Goal: Task Accomplishment & Management: Manage account settings

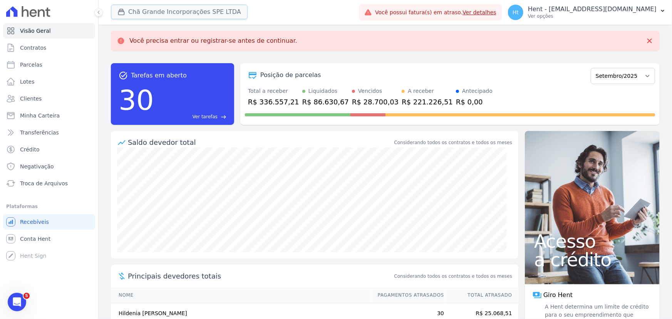
click at [184, 13] on button "Chã Grande Incorporações SPE LTDA" at bounding box center [179, 12] width 137 height 15
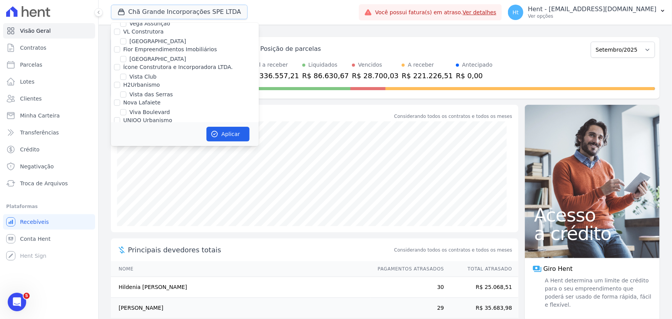
scroll to position [3896, 0]
click at [298, 19] on div "Chã Grande Incorporações SPE LTDA Trapisa Engenharia Acaiá Residencial Icatu Re…" at bounding box center [233, 12] width 245 height 25
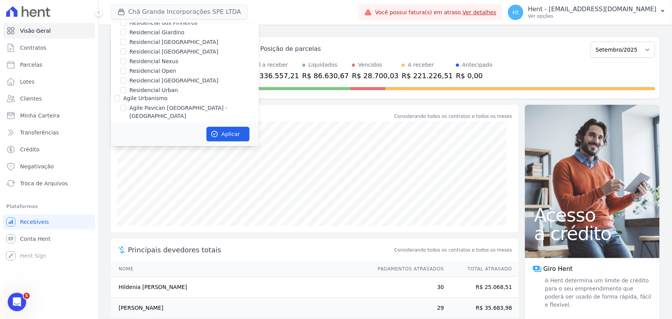
scroll to position [1440, 0]
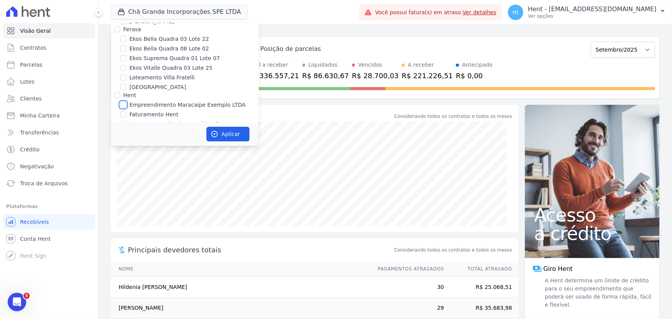
click at [125, 102] on input "Empreendimento Maracaípe Exemplo LTDA" at bounding box center [123, 105] width 6 height 6
checkbox input "true"
click at [222, 132] on button "Aplicar" at bounding box center [227, 134] width 43 height 15
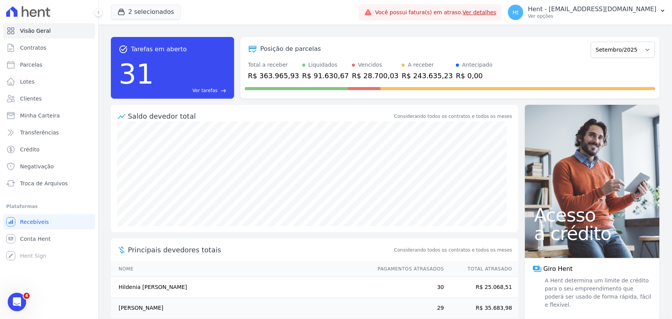
scroll to position [0, 0]
drag, startPoint x: 39, startPoint y: 15, endPoint x: 45, endPoint y: 15, distance: 5.4
click at [45, 15] on icon at bounding box center [28, 11] width 44 height 11
click at [141, 16] on button "2 selecionados" at bounding box center [146, 12] width 70 height 15
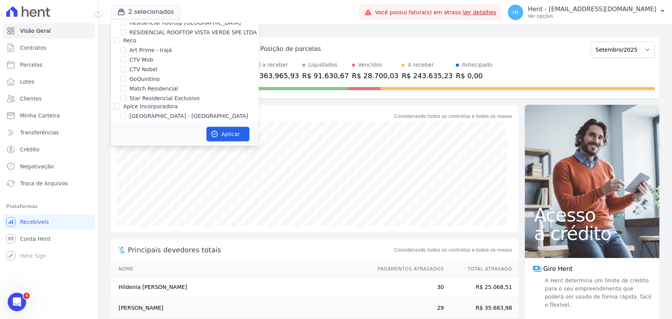
scroll to position [797, 0]
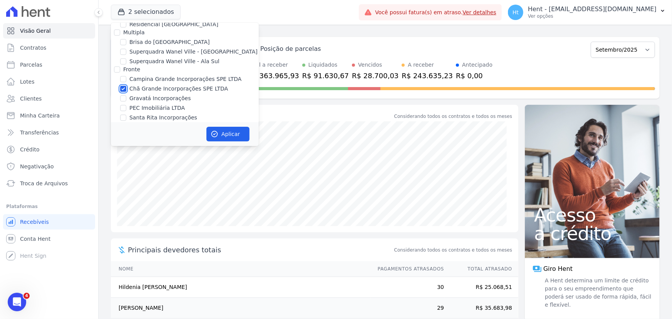
click at [123, 85] on input "Chã Grande Incorporações SPE LTDA" at bounding box center [123, 88] width 6 height 6
checkbox input "false"
click at [230, 132] on button "Aplicar" at bounding box center [227, 134] width 43 height 15
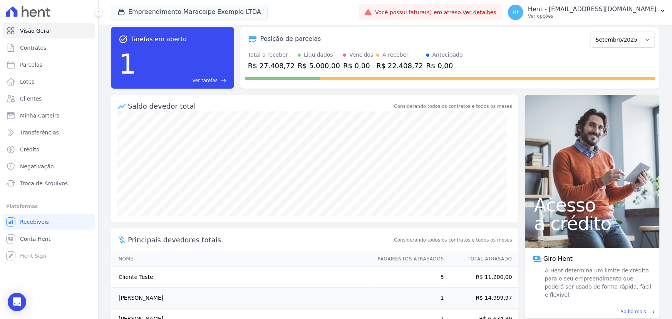
scroll to position [0, 0]
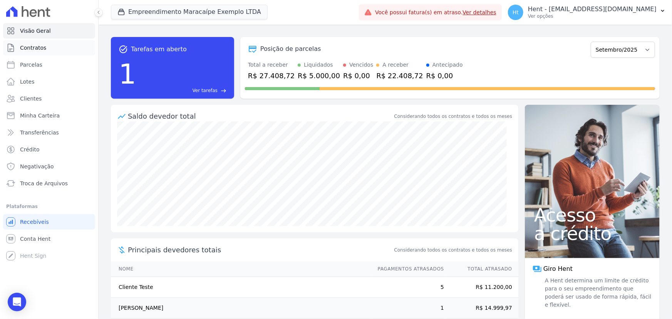
click at [33, 48] on span "Contratos" at bounding box center [33, 48] width 26 height 8
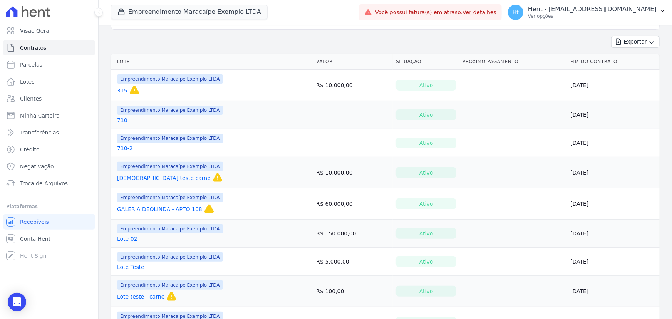
scroll to position [35, 0]
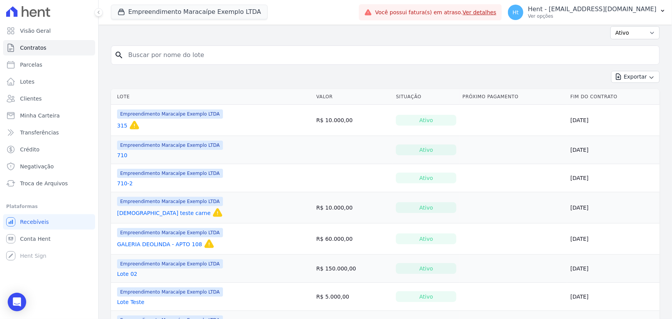
drag, startPoint x: 312, startPoint y: 119, endPoint x: 353, endPoint y: 119, distance: 41.2
click at [353, 119] on td "R$ 10.000,00" at bounding box center [353, 120] width 80 height 31
click at [122, 125] on link "315" at bounding box center [122, 126] width 10 height 8
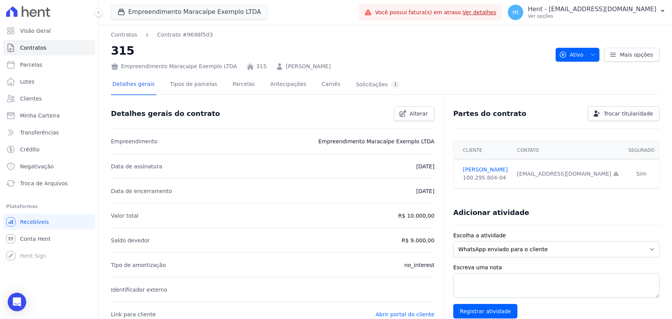
drag, startPoint x: 326, startPoint y: 141, endPoint x: 426, endPoint y: 148, distance: 99.9
click at [426, 148] on li "Empreendimento Empreendimento Maracaípe Exemplo LTDA" at bounding box center [272, 141] width 323 height 25
drag, startPoint x: 404, startPoint y: 165, endPoint x: 432, endPoint y: 168, distance: 27.9
drag, startPoint x: 404, startPoint y: 191, endPoint x: 428, endPoint y: 189, distance: 24.0
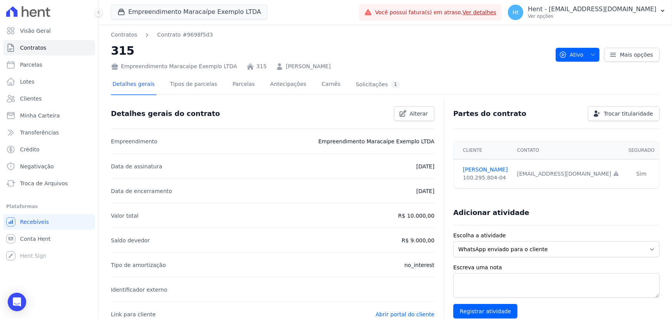
click at [428, 189] on p "[DATE]" at bounding box center [425, 190] width 18 height 9
drag, startPoint x: 401, startPoint y: 214, endPoint x: 427, endPoint y: 216, distance: 26.6
click at [427, 216] on p "R$ 10.000,00" at bounding box center [416, 215] width 36 height 9
drag, startPoint x: 410, startPoint y: 241, endPoint x: 430, endPoint y: 241, distance: 19.6
click at [430, 241] on p "R$ 9.000,00" at bounding box center [418, 240] width 33 height 9
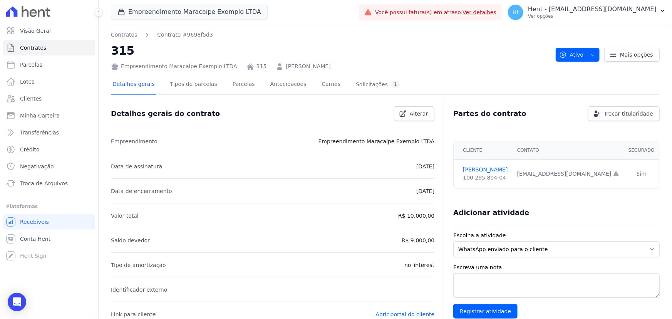
click at [430, 241] on p "R$ 9.000,00" at bounding box center [418, 240] width 33 height 9
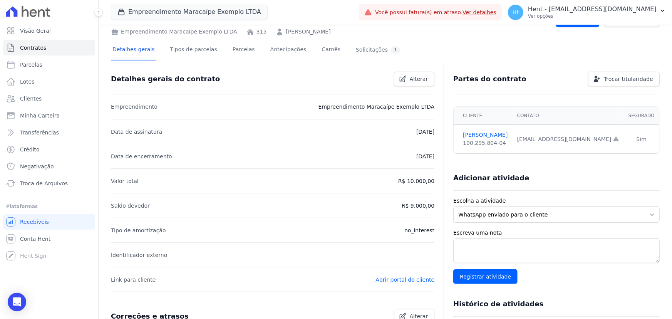
drag, startPoint x: 404, startPoint y: 230, endPoint x: 429, endPoint y: 231, distance: 25.0
click at [429, 231] on li "Tipo de amortização no_interest" at bounding box center [272, 230] width 323 height 25
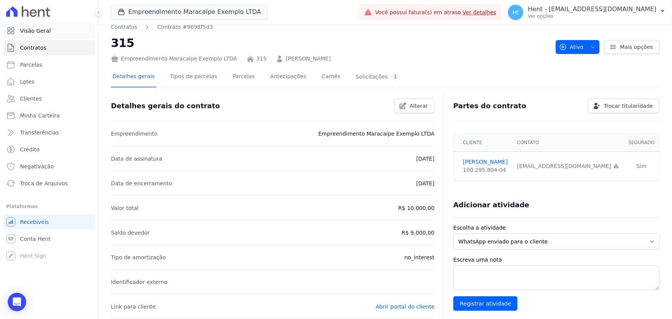
scroll to position [0, 0]
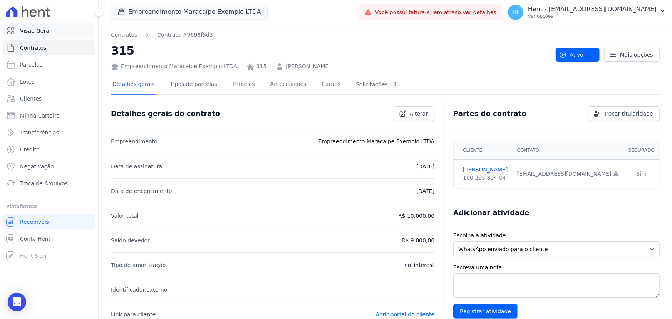
click at [53, 30] on link "Visão Geral" at bounding box center [49, 30] width 92 height 15
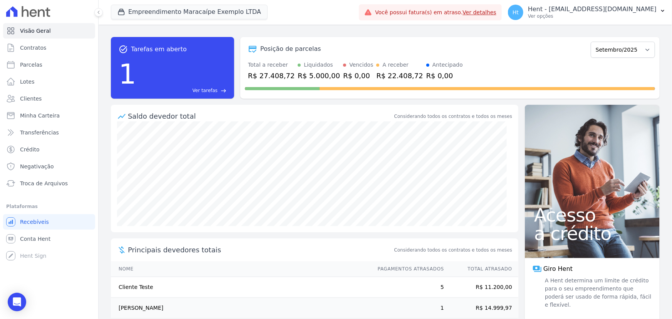
click at [208, 91] on span "Ver tarefas" at bounding box center [205, 90] width 25 height 7
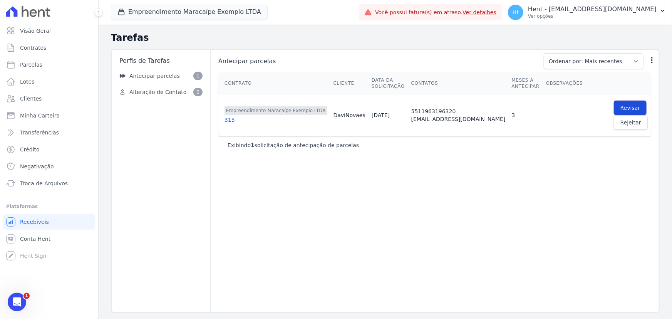
click at [620, 107] on span "Revisar" at bounding box center [630, 108] width 20 height 8
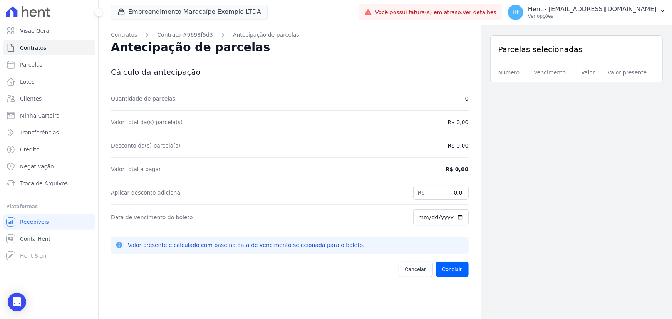
drag, startPoint x: 111, startPoint y: 46, endPoint x: 236, endPoint y: 53, distance: 124.5
click at [236, 53] on span "Antecipação de parcelas" at bounding box center [190, 46] width 159 height 13
click at [35, 28] on span "Visão Geral" at bounding box center [35, 31] width 31 height 8
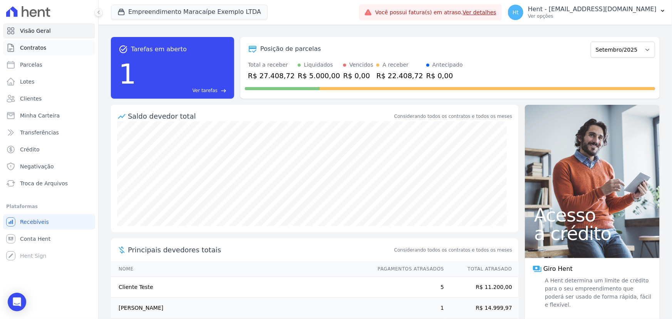
click at [32, 49] on span "Contratos" at bounding box center [33, 48] width 26 height 8
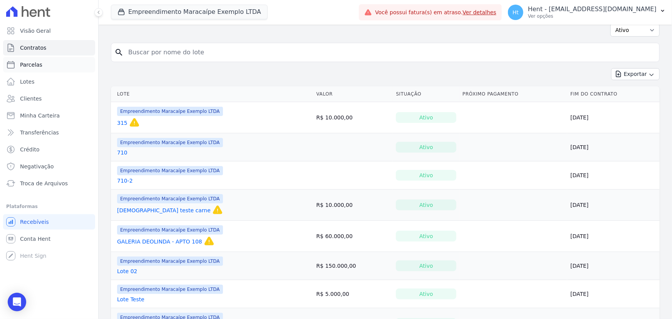
scroll to position [35, 0]
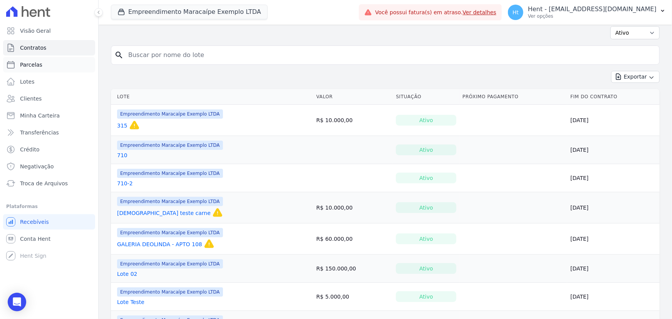
click at [27, 62] on span "Parcelas" at bounding box center [31, 65] width 22 height 8
select select
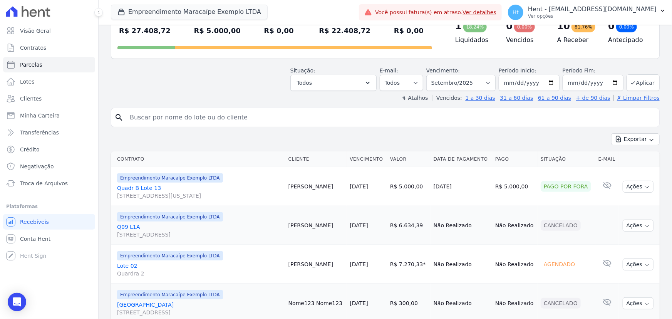
scroll to position [70, 0]
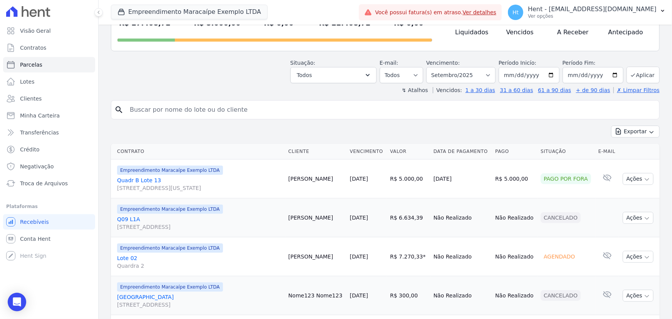
drag, startPoint x: 121, startPoint y: 169, endPoint x: 196, endPoint y: 170, distance: 74.3
click at [196, 170] on span "Empreendimento Maracaípe Exemplo LTDA" at bounding box center [170, 170] width 106 height 9
drag, startPoint x: 439, startPoint y: 180, endPoint x: 465, endPoint y: 180, distance: 26.6
click at [465, 180] on td "[DATE]" at bounding box center [461, 178] width 62 height 39
drag, startPoint x: 505, startPoint y: 179, endPoint x: 523, endPoint y: 178, distance: 17.3
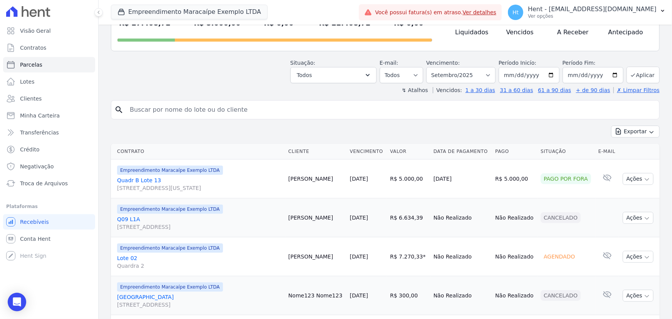
click at [523, 178] on td "R$ 5.000,00" at bounding box center [514, 178] width 45 height 39
drag, startPoint x: 543, startPoint y: 178, endPoint x: 584, endPoint y: 171, distance: 41.5
click at [584, 171] on td "Pago por fora" at bounding box center [567, 178] width 58 height 39
click at [644, 179] on icon "button" at bounding box center [647, 179] width 6 height 6
click at [644, 180] on icon "button" at bounding box center [647, 179] width 6 height 6
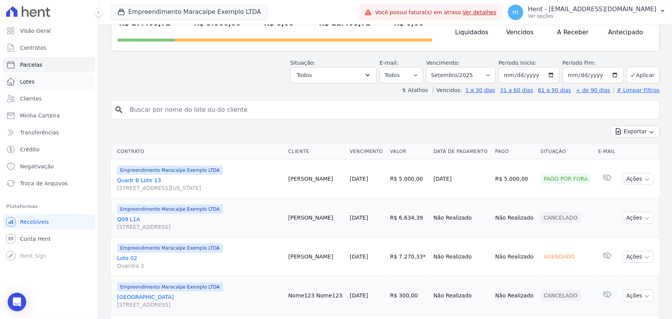
click at [36, 82] on link "Lotes" at bounding box center [49, 81] width 92 height 15
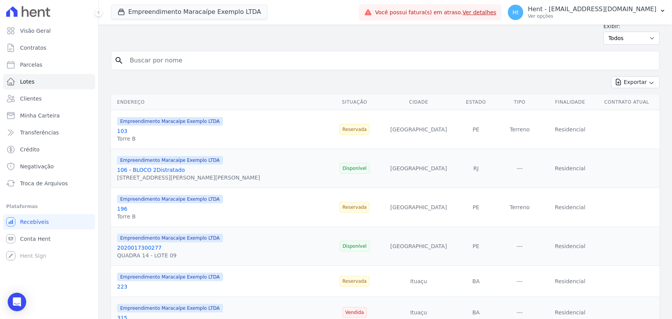
scroll to position [70, 0]
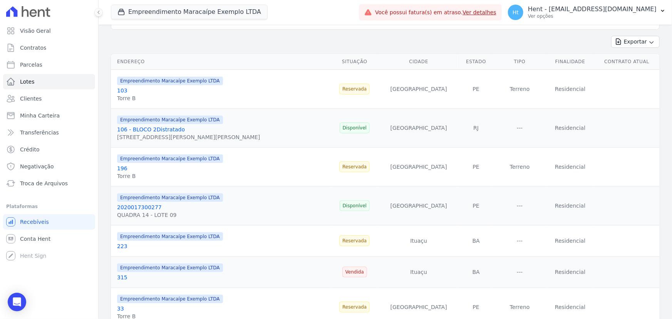
drag, startPoint x: 419, startPoint y: 90, endPoint x: 442, endPoint y: 92, distance: 22.5
click at [370, 92] on span "Reservada" at bounding box center [354, 89] width 30 height 11
drag, startPoint x: 420, startPoint y: 130, endPoint x: 444, endPoint y: 130, distance: 23.9
click at [370, 130] on span "Disponível" at bounding box center [355, 127] width 30 height 11
click at [370, 131] on span "Disponível" at bounding box center [355, 127] width 30 height 11
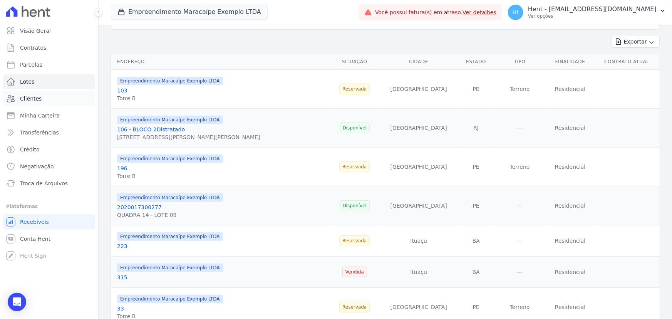
click at [37, 97] on span "Clientes" at bounding box center [31, 99] width 22 height 8
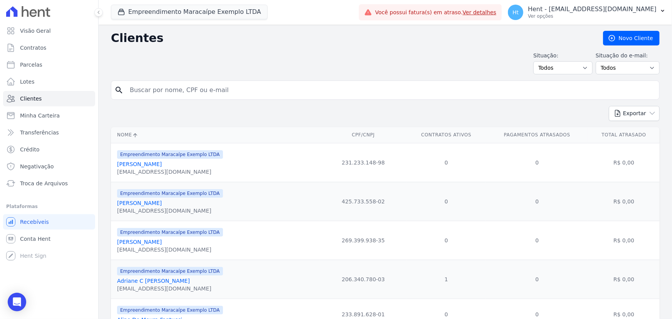
drag, startPoint x: 182, startPoint y: 87, endPoint x: 184, endPoint y: 92, distance: 5.4
click at [182, 87] on input "search" at bounding box center [390, 89] width 531 height 15
type input "aranha"
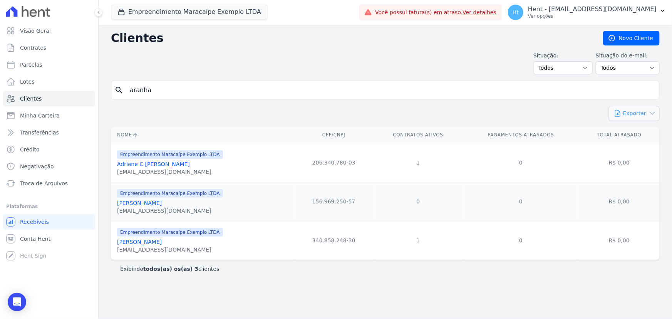
click at [635, 117] on button "Exportar" at bounding box center [634, 113] width 51 height 15
click at [648, 117] on button "Exportar" at bounding box center [634, 113] width 51 height 15
click at [45, 120] on link "Minha Carteira" at bounding box center [49, 115] width 92 height 15
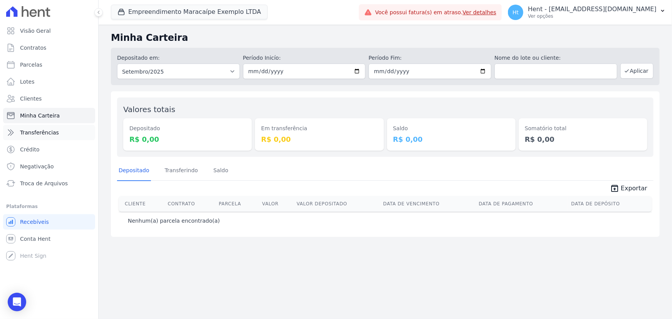
click at [41, 130] on span "Transferências" at bounding box center [39, 133] width 39 height 8
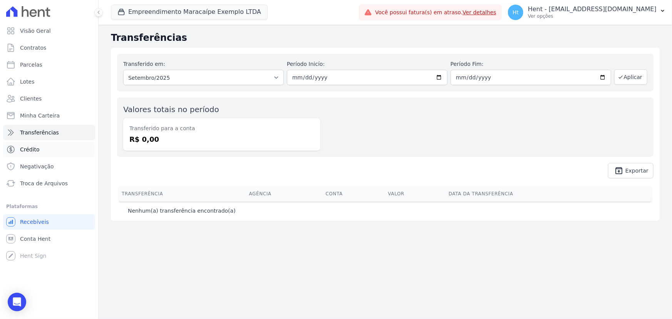
click at [52, 148] on link "Crédito" at bounding box center [49, 149] width 92 height 15
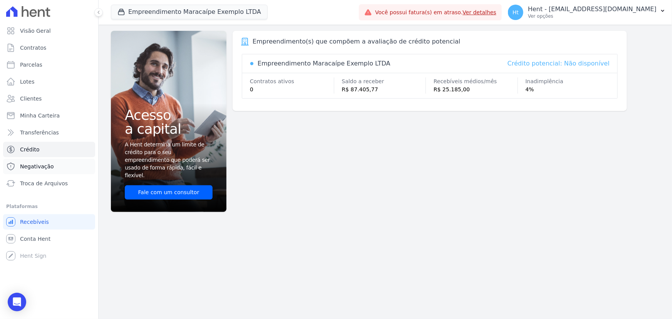
click at [27, 167] on span "Negativação" at bounding box center [37, 166] width 34 height 8
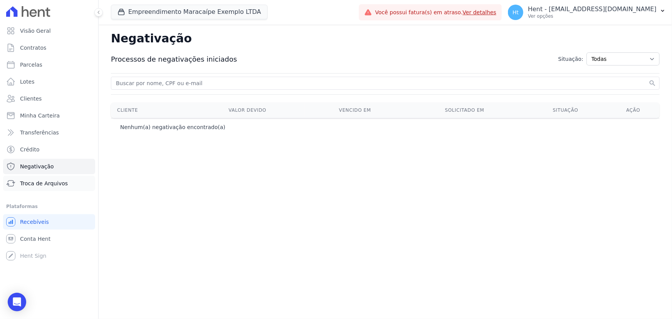
click at [57, 183] on span "Troca de Arquivos" at bounding box center [44, 183] width 48 height 8
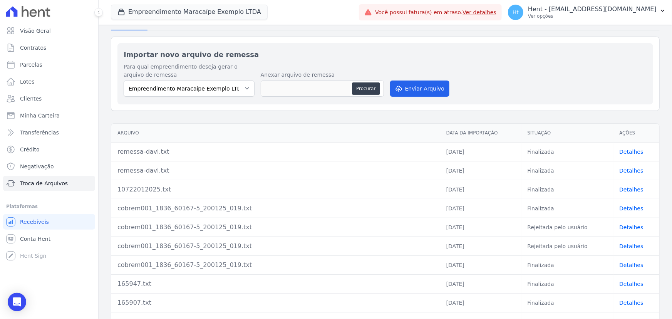
scroll to position [29, 0]
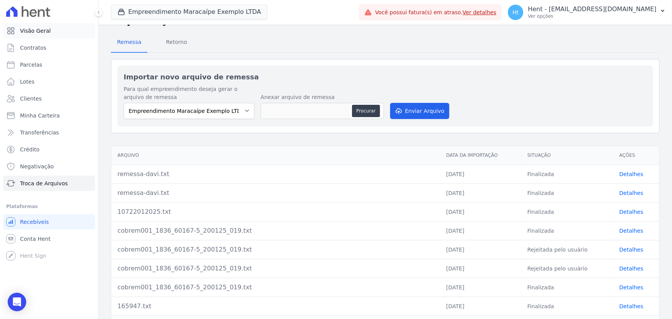
click at [30, 32] on span "Visão Geral" at bounding box center [35, 31] width 31 height 8
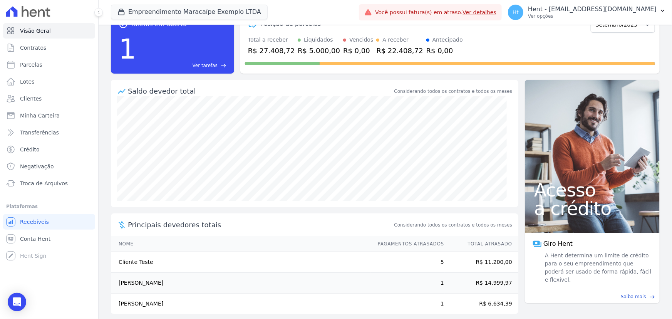
scroll to position [32, 0]
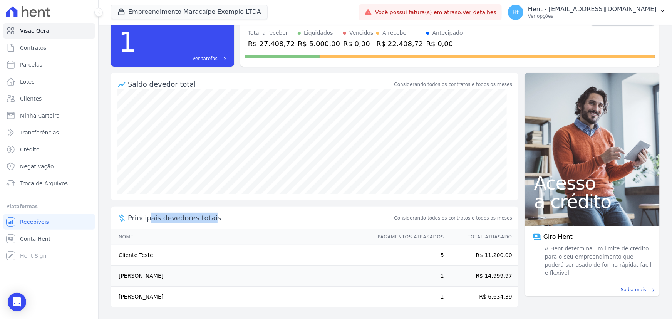
drag, startPoint x: 149, startPoint y: 218, endPoint x: 209, endPoint y: 217, distance: 59.7
click at [209, 217] on span "Principais devedores totais" at bounding box center [260, 218] width 265 height 10
click at [363, 217] on span "Principais devedores totais" at bounding box center [260, 218] width 265 height 10
drag, startPoint x: 118, startPoint y: 253, endPoint x: 146, endPoint y: 253, distance: 28.5
click at [156, 252] on td "Cliente Teste" at bounding box center [241, 255] width 260 height 21
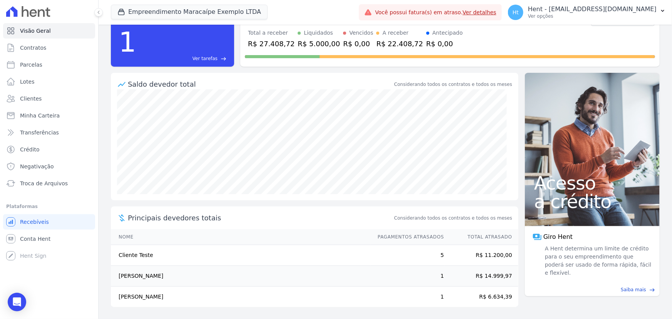
drag, startPoint x: 158, startPoint y: 274, endPoint x: 150, endPoint y: 276, distance: 7.9
click at [156, 274] on td "[PERSON_NAME]" at bounding box center [241, 276] width 260 height 21
drag, startPoint x: 126, startPoint y: 296, endPoint x: 159, endPoint y: 296, distance: 32.7
click at [159, 296] on td "[PERSON_NAME]" at bounding box center [241, 296] width 260 height 21
click at [49, 65] on link "Parcelas" at bounding box center [49, 64] width 92 height 15
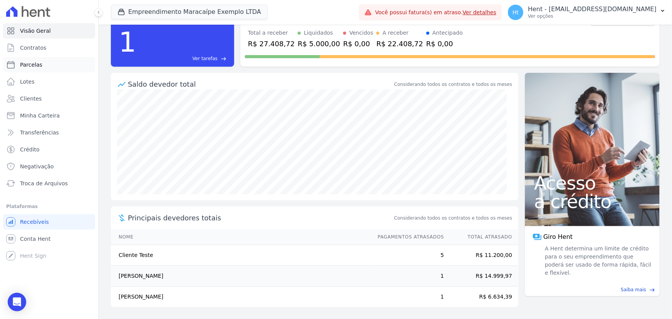
select select
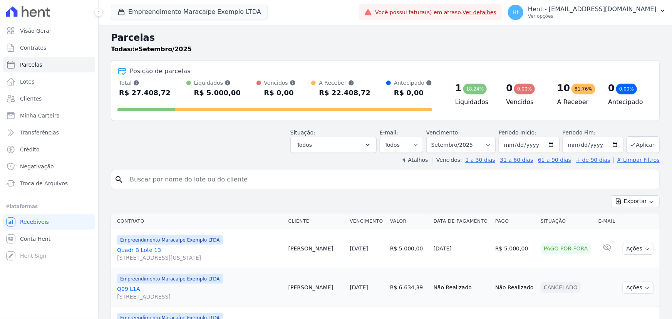
select select
click at [357, 147] on button "Todos" at bounding box center [333, 145] width 86 height 16
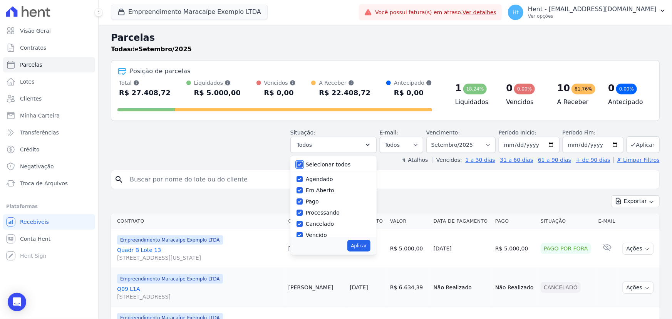
click at [303, 164] on input "Selecionar todos" at bounding box center [299, 164] width 6 height 6
checkbox input "false"
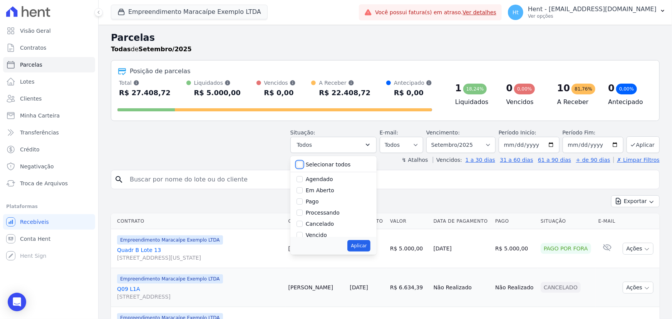
checkbox input "false"
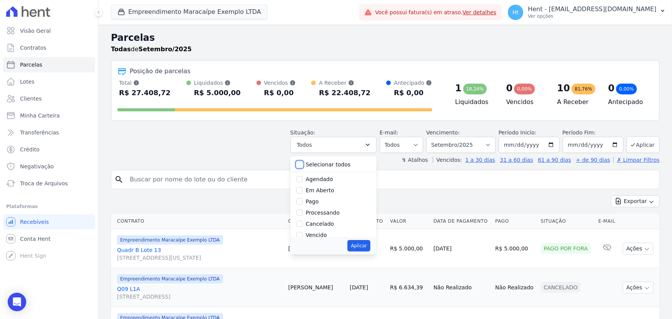
checkbox input "false"
click at [303, 201] on input "Vencido" at bounding box center [299, 200] width 6 height 6
checkbox input "true"
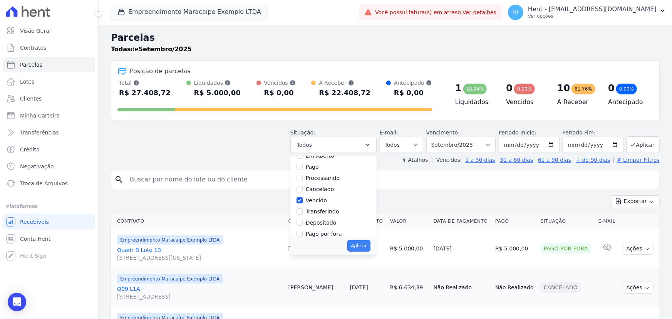
click at [365, 246] on button "Aplicar" at bounding box center [358, 246] width 23 height 12
select select "overdue"
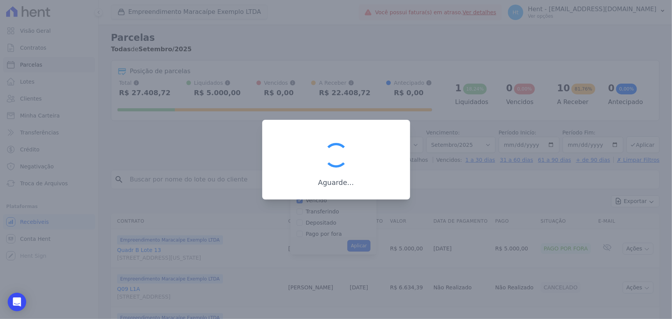
scroll to position [13, 0]
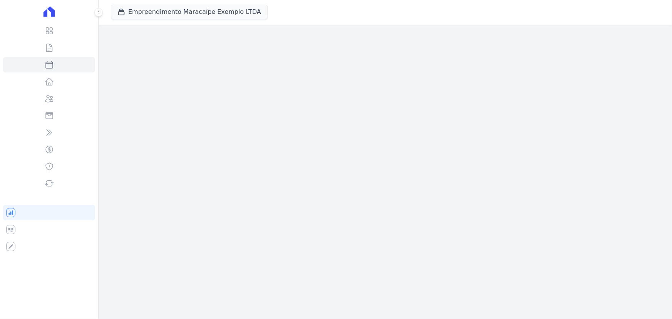
select select
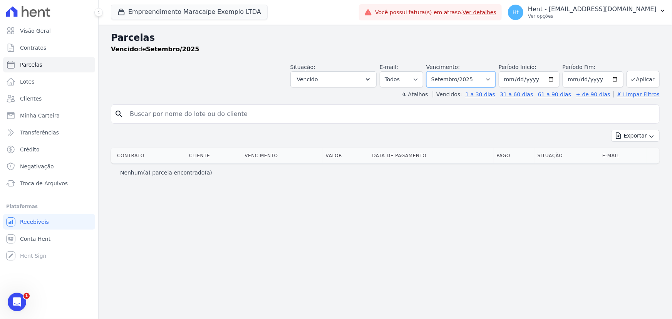
click at [486, 77] on select "Filtrar por período ──────── Todos os meses Junho/2017 Julho/2017 Agosto/2017 S…" at bounding box center [460, 79] width 69 height 16
select select "all"
click at [438, 71] on select "Filtrar por período ──────── Todos os meses Junho/2017 Julho/2017 Agosto/2017 S…" at bounding box center [460, 79] width 69 height 16
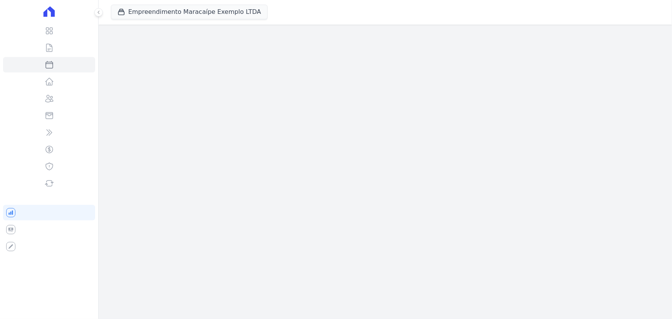
select select
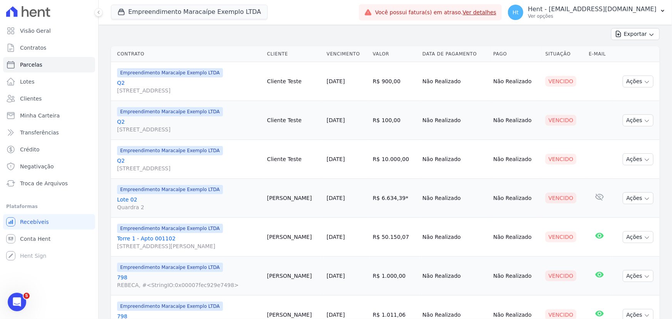
scroll to position [100, 0]
click at [621, 37] on button "Exportar" at bounding box center [635, 35] width 49 height 12
click at [305, 39] on div "Exportar Exportar PDF Exportar CSV" at bounding box center [385, 38] width 549 height 18
click at [595, 17] on p "Ver opções" at bounding box center [592, 16] width 129 height 6
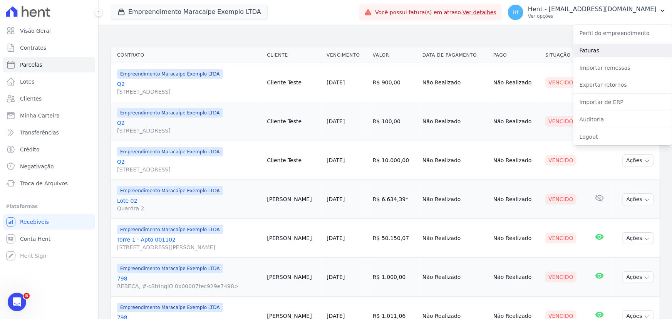
click at [596, 49] on link "Faturas" at bounding box center [622, 51] width 99 height 14
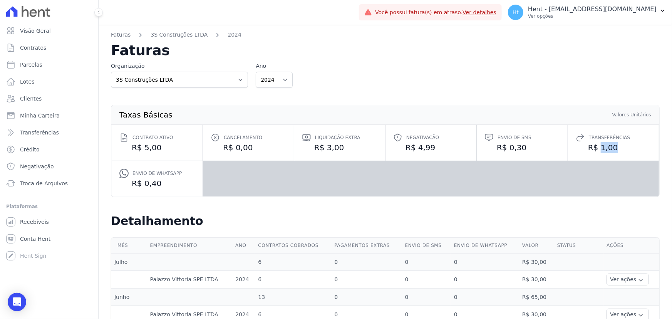
drag, startPoint x: 595, startPoint y: 147, endPoint x: 607, endPoint y: 146, distance: 12.3
click at [607, 146] on dd "R$ 1,00" at bounding box center [613, 147] width 75 height 11
click at [592, 146] on dd "R$ 1,00" at bounding box center [613, 147] width 75 height 11
click at [38, 35] on link "Visão Geral" at bounding box center [49, 30] width 92 height 15
